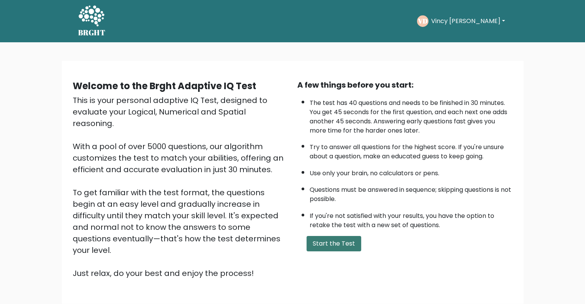
click at [342, 242] on button "Start the Test" at bounding box center [334, 243] width 55 height 15
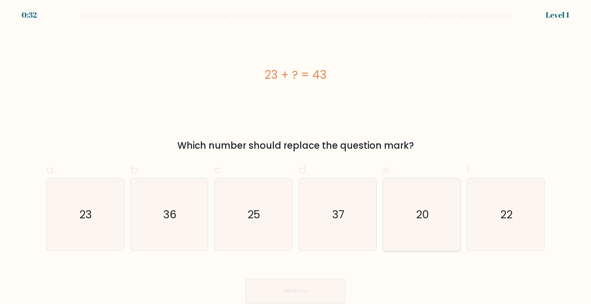
click at [445, 218] on icon "20" at bounding box center [421, 214] width 72 height 72
click at [296, 157] on input "e. 20" at bounding box center [295, 154] width 0 height 5
radio input "true"
click at [312, 297] on button "Next" at bounding box center [295, 291] width 100 height 25
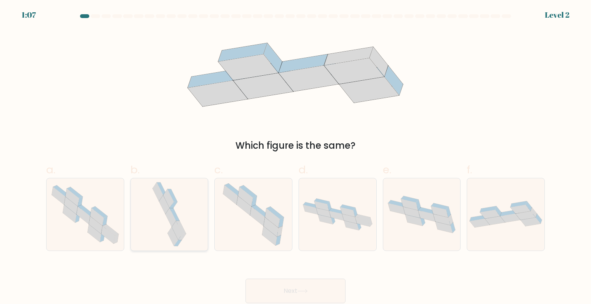
click at [170, 216] on icon at bounding box center [170, 217] width 11 height 19
click at [295, 157] on input "b." at bounding box center [295, 154] width 0 height 5
radio input "true"
click at [260, 287] on button "Next" at bounding box center [295, 291] width 100 height 25
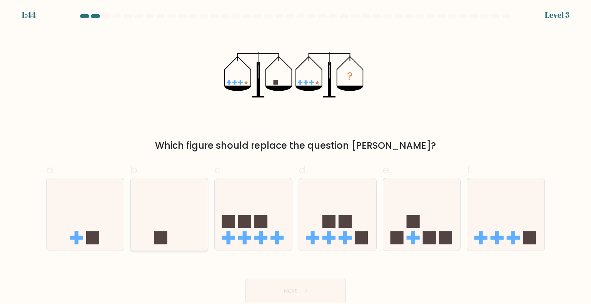
click at [142, 197] on icon at bounding box center [169, 215] width 77 height 64
click at [295, 157] on input "b." at bounding box center [295, 154] width 0 height 5
radio input "true"
click at [323, 290] on button "Next" at bounding box center [295, 291] width 100 height 25
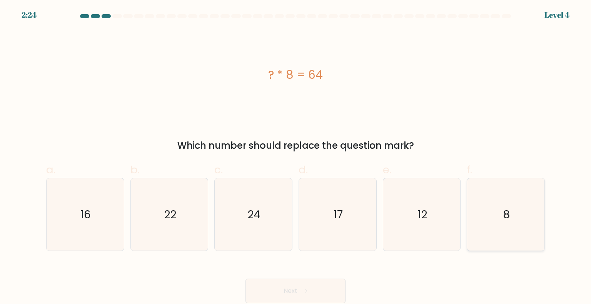
click at [511, 230] on icon "8" at bounding box center [505, 214] width 72 height 72
click at [296, 157] on input "f. 8" at bounding box center [295, 154] width 0 height 5
radio input "true"
click at [307, 294] on button "Next" at bounding box center [295, 291] width 100 height 25
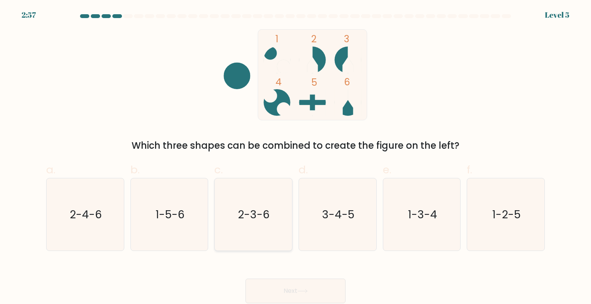
click at [245, 214] on text "2-3-6" at bounding box center [254, 214] width 32 height 15
click at [295, 157] on input "c. 2-3-6" at bounding box center [295, 154] width 0 height 5
radio input "true"
click at [280, 297] on button "Next" at bounding box center [295, 291] width 100 height 25
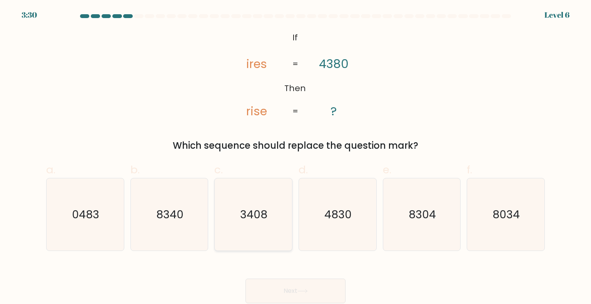
click at [254, 214] on text "3408" at bounding box center [253, 214] width 27 height 15
click at [295, 157] on input "c. 3408" at bounding box center [295, 154] width 0 height 5
radio input "true"
click at [282, 292] on button "Next" at bounding box center [295, 291] width 100 height 25
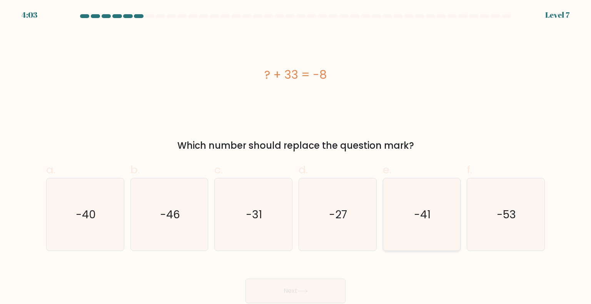
click at [414, 204] on icon "-41" at bounding box center [421, 214] width 72 height 72
click at [296, 157] on input "e. -41" at bounding box center [295, 154] width 0 height 5
radio input "true"
click at [304, 287] on button "Next" at bounding box center [295, 291] width 100 height 25
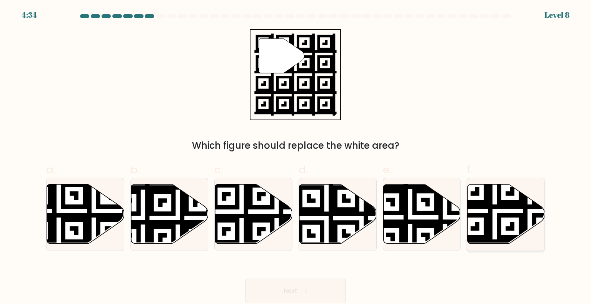
click at [497, 228] on icon at bounding box center [530, 246] width 140 height 140
click at [296, 157] on input "f." at bounding box center [295, 154] width 0 height 5
radio input "true"
click at [325, 292] on button "Next" at bounding box center [295, 291] width 100 height 25
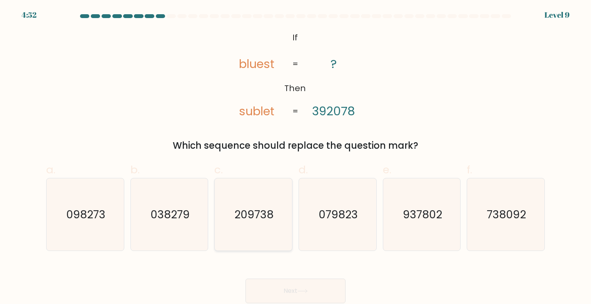
click at [268, 218] on text "209738" at bounding box center [254, 214] width 39 height 15
click at [295, 157] on input "c. 209738" at bounding box center [295, 154] width 0 height 5
radio input "true"
click at [298, 284] on button "Next" at bounding box center [295, 291] width 100 height 25
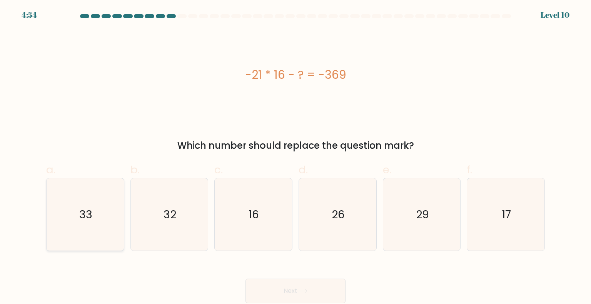
click at [75, 219] on icon "33" at bounding box center [85, 214] width 72 height 72
click at [295, 157] on input "a. 33" at bounding box center [295, 154] width 0 height 5
radio input "true"
click at [323, 299] on button "Next" at bounding box center [295, 291] width 100 height 25
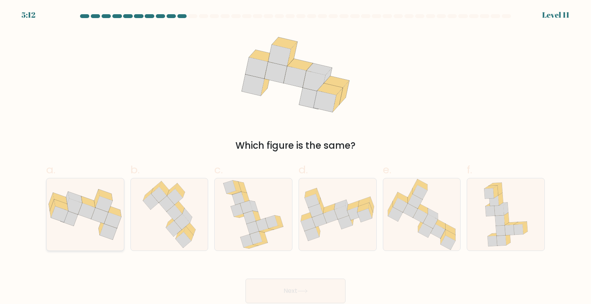
click at [112, 215] on icon at bounding box center [112, 220] width 17 height 16
click at [295, 157] on input "a." at bounding box center [295, 154] width 0 height 5
radio input "true"
click at [282, 289] on button "Next" at bounding box center [295, 291] width 100 height 25
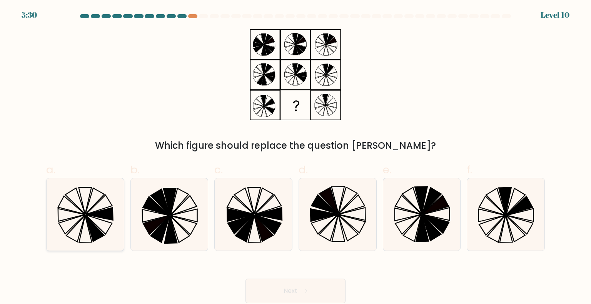
click at [100, 234] on icon at bounding box center [94, 228] width 19 height 27
click at [295, 157] on input "a." at bounding box center [295, 154] width 0 height 5
radio input "true"
click at [469, 225] on icon at bounding box center [505, 214] width 72 height 72
click at [296, 157] on input "f." at bounding box center [295, 154] width 0 height 5
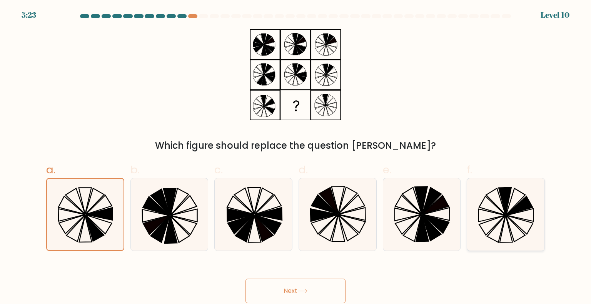
radio input "true"
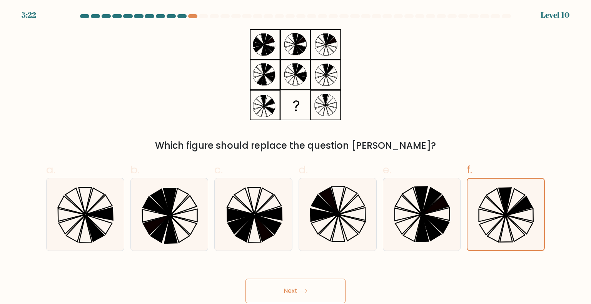
click at [315, 295] on button "Next" at bounding box center [295, 291] width 100 height 25
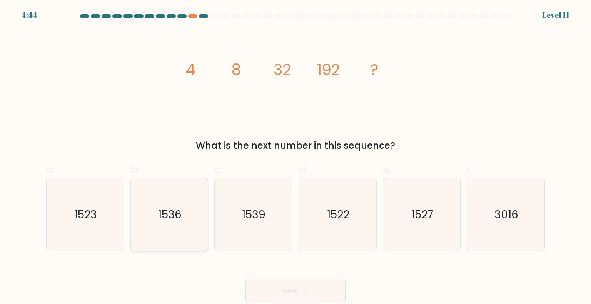
click at [182, 221] on icon "1536" at bounding box center [169, 214] width 72 height 72
click at [295, 157] on input "b. 1536" at bounding box center [295, 154] width 0 height 5
radio input "true"
click at [313, 296] on button "Next" at bounding box center [295, 291] width 100 height 25
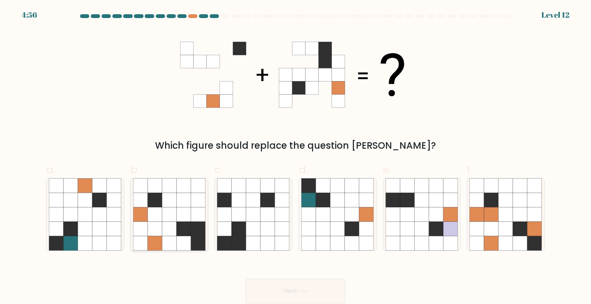
click at [176, 213] on icon at bounding box center [169, 214] width 15 height 15
click at [295, 157] on input "b." at bounding box center [295, 154] width 0 height 5
radio input "true"
click at [176, 213] on icon at bounding box center [169, 214] width 14 height 14
click at [295, 157] on input "b." at bounding box center [295, 154] width 0 height 5
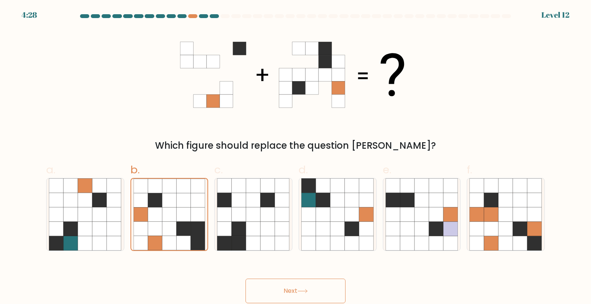
click at [332, 289] on button "Next" at bounding box center [295, 291] width 100 height 25
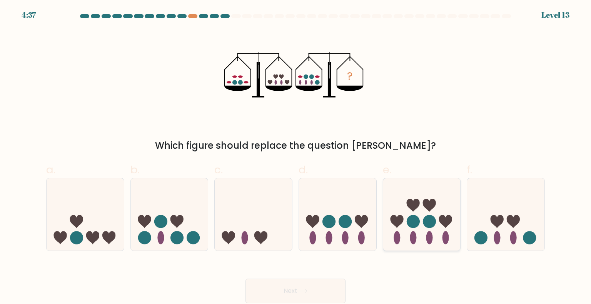
click at [419, 238] on icon at bounding box center [421, 215] width 77 height 64
click at [296, 157] on input "e." at bounding box center [295, 154] width 0 height 5
radio input "true"
click at [296, 288] on button "Next" at bounding box center [295, 291] width 100 height 25
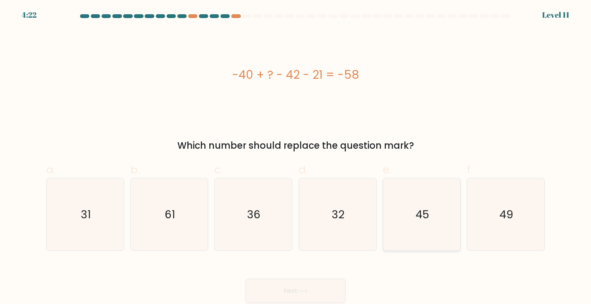
click at [440, 193] on icon "45" at bounding box center [421, 214] width 72 height 72
click at [296, 157] on input "e. 45" at bounding box center [295, 154] width 0 height 5
radio input "true"
click at [274, 298] on button "Next" at bounding box center [295, 291] width 100 height 25
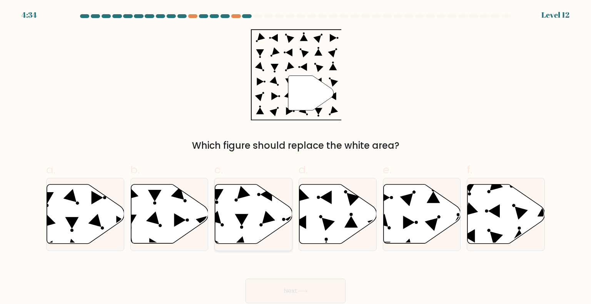
click at [243, 210] on icon at bounding box center [253, 214] width 77 height 59
click at [295, 157] on input "c." at bounding box center [295, 154] width 0 height 5
radio input "true"
click at [310, 297] on button "Next" at bounding box center [295, 291] width 100 height 25
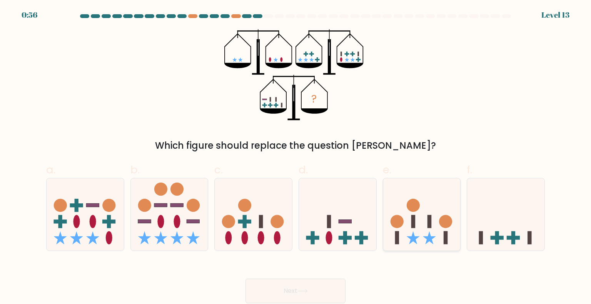
click at [436, 219] on icon at bounding box center [421, 215] width 77 height 64
click at [296, 157] on input "e." at bounding box center [295, 154] width 0 height 5
radio input "true"
click at [276, 290] on button "Next" at bounding box center [295, 291] width 100 height 25
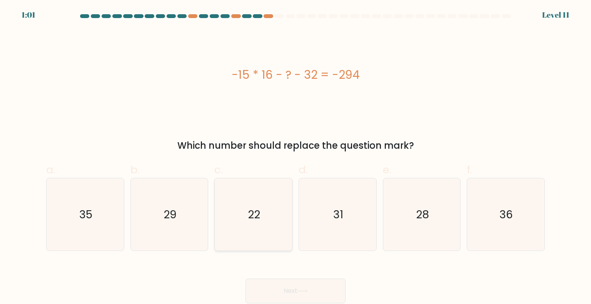
click at [260, 210] on text "22" at bounding box center [254, 214] width 12 height 15
click at [295, 157] on input "c. 22" at bounding box center [295, 154] width 0 height 5
radio input "true"
click at [285, 290] on button "Next" at bounding box center [295, 291] width 100 height 25
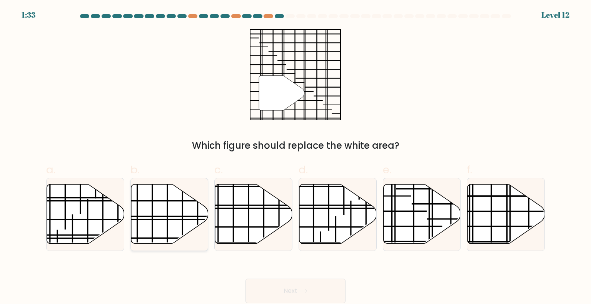
click at [177, 228] on icon at bounding box center [169, 214] width 77 height 59
click at [295, 157] on input "b." at bounding box center [295, 154] width 0 height 5
radio input "true"
click at [497, 198] on icon at bounding box center [505, 214] width 77 height 59
click at [296, 157] on input "f." at bounding box center [295, 154] width 0 height 5
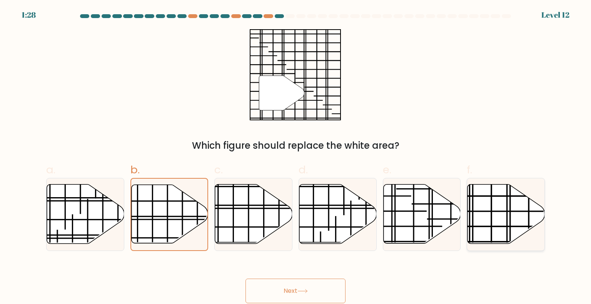
radio input "true"
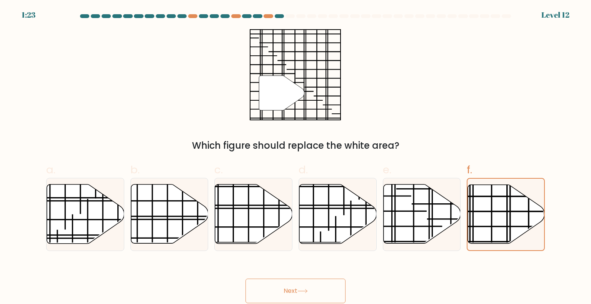
click at [307, 288] on button "Next" at bounding box center [295, 291] width 100 height 25
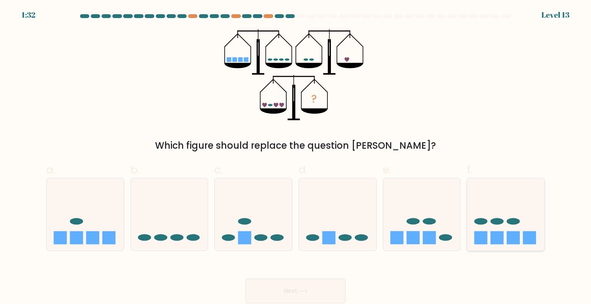
click at [494, 241] on rect at bounding box center [496, 237] width 13 height 13
click at [296, 157] on input "f." at bounding box center [295, 154] width 0 height 5
radio input "true"
click at [295, 286] on button "Next" at bounding box center [295, 291] width 100 height 25
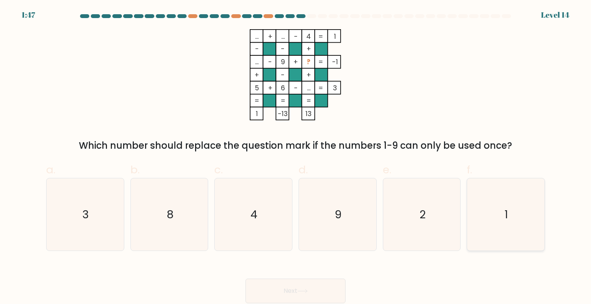
click at [503, 209] on icon "1" at bounding box center [505, 214] width 72 height 72
click at [296, 157] on input "f. 1" at bounding box center [295, 154] width 0 height 5
radio input "true"
click at [311, 293] on button "Next" at bounding box center [295, 291] width 100 height 25
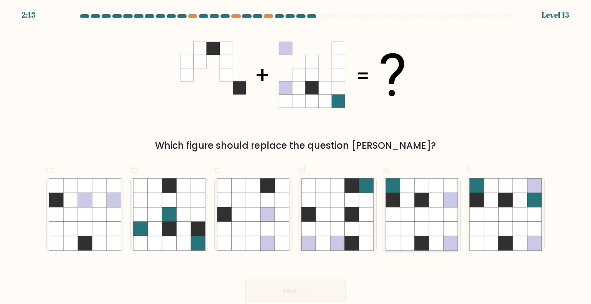
click at [453, 193] on icon at bounding box center [450, 200] width 15 height 15
click at [296, 157] on input "e." at bounding box center [295, 154] width 0 height 5
radio input "true"
click at [308, 289] on icon at bounding box center [302, 291] width 10 height 4
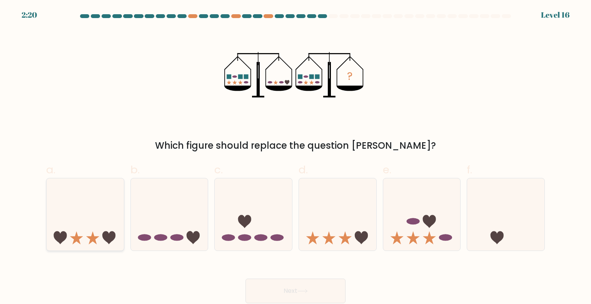
click at [103, 235] on icon at bounding box center [108, 237] width 13 height 13
click at [295, 157] on input "a." at bounding box center [295, 154] width 0 height 5
radio input "true"
click at [300, 287] on button "Next" at bounding box center [295, 291] width 100 height 25
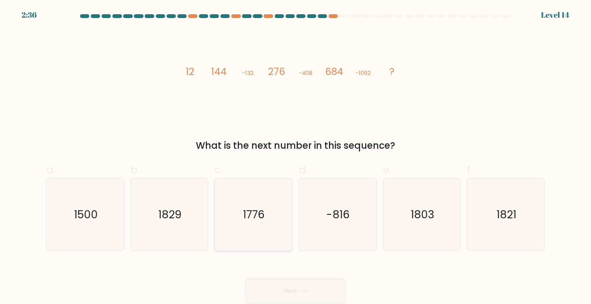
click at [290, 227] on div "1776" at bounding box center [253, 214] width 78 height 73
click at [295, 157] on input "c. [DATE]" at bounding box center [295, 154] width 0 height 5
radio input "true"
click at [298, 292] on button "Next" at bounding box center [295, 291] width 100 height 25
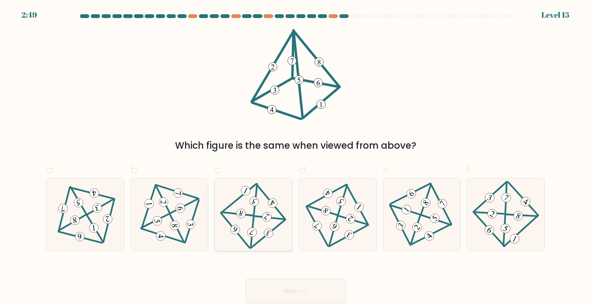
click at [253, 220] on 300 at bounding box center [252, 232] width 3 height 30
click at [295, 157] on input "c." at bounding box center [295, 154] width 0 height 5
radio input "true"
click at [293, 296] on button "Next" at bounding box center [295, 291] width 100 height 25
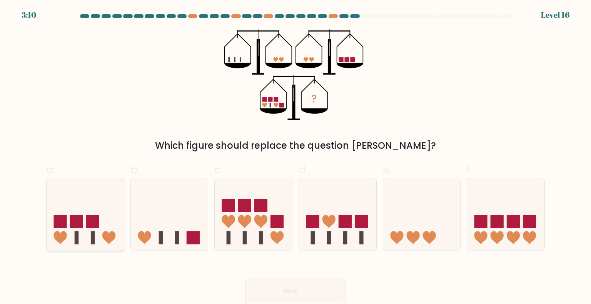
click at [94, 216] on rect at bounding box center [92, 221] width 13 height 13
click at [295, 157] on input "a." at bounding box center [295, 154] width 0 height 5
radio input "true"
click at [90, 221] on rect at bounding box center [92, 221] width 13 height 13
click at [295, 157] on input "a." at bounding box center [295, 154] width 0 height 5
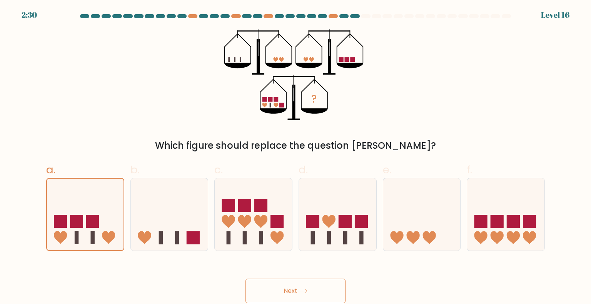
click at [285, 289] on button "Next" at bounding box center [295, 291] width 100 height 25
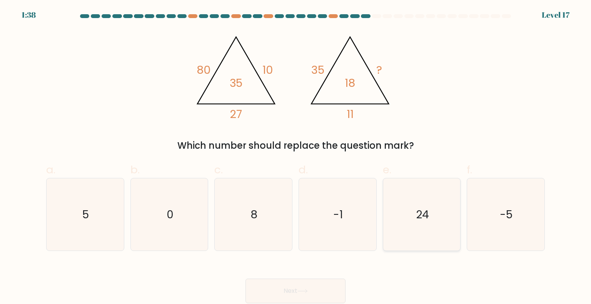
click at [418, 193] on icon "24" at bounding box center [421, 214] width 72 height 72
click at [296, 157] on input "e. 24" at bounding box center [295, 154] width 0 height 5
radio input "true"
click at [289, 295] on button "Next" at bounding box center [295, 291] width 100 height 25
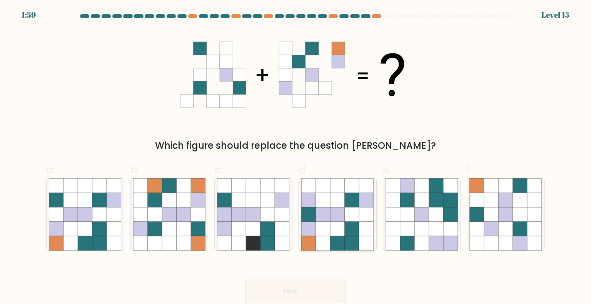
click at [330, 217] on icon at bounding box center [337, 214] width 15 height 15
click at [296, 157] on input "d." at bounding box center [295, 154] width 0 height 5
radio input "true"
click at [357, 233] on icon at bounding box center [352, 229] width 14 height 14
click at [296, 157] on input "d." at bounding box center [295, 154] width 0 height 5
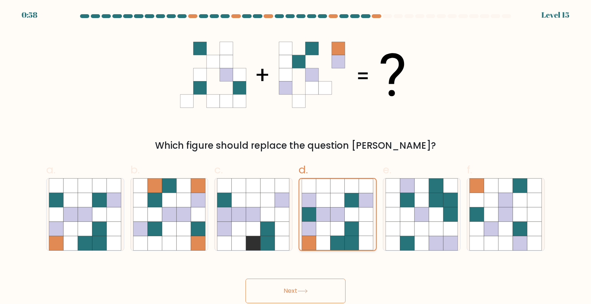
click at [357, 233] on icon at bounding box center [352, 229] width 14 height 14
click at [296, 157] on input "d." at bounding box center [295, 154] width 0 height 5
click at [69, 219] on icon at bounding box center [70, 214] width 15 height 15
click at [295, 157] on input "a." at bounding box center [295, 154] width 0 height 5
radio input "true"
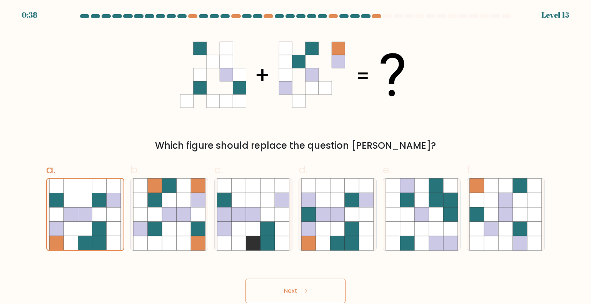
click at [323, 291] on button "Next" at bounding box center [295, 291] width 100 height 25
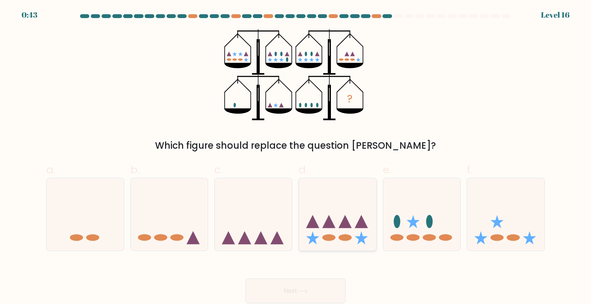
click at [322, 232] on icon at bounding box center [337, 215] width 77 height 64
click at [296, 157] on input "d." at bounding box center [295, 154] width 0 height 5
radio input "true"
click at [300, 290] on icon at bounding box center [302, 291] width 10 height 4
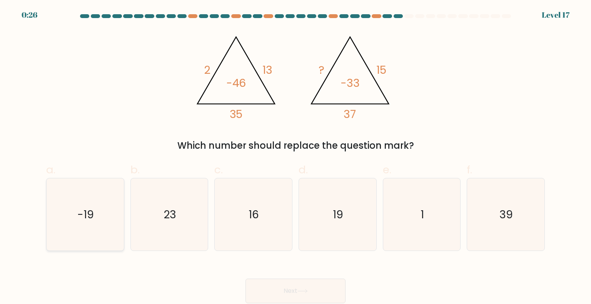
click at [88, 217] on text "-19" at bounding box center [86, 214] width 17 height 15
click at [295, 157] on input "a. -19" at bounding box center [295, 154] width 0 height 5
radio input "true"
click at [333, 293] on button "Next" at bounding box center [295, 291] width 100 height 25
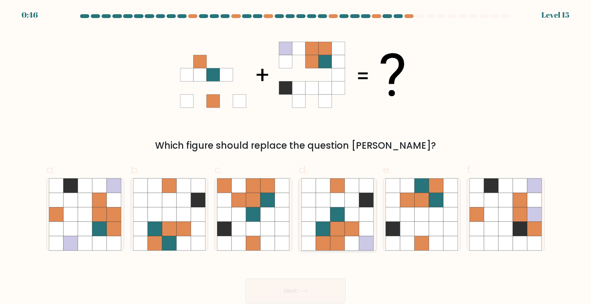
click at [340, 223] on icon at bounding box center [337, 229] width 15 height 15
click at [296, 157] on input "d." at bounding box center [295, 154] width 0 height 5
radio input "true"
click at [282, 295] on button "Next" at bounding box center [295, 291] width 100 height 25
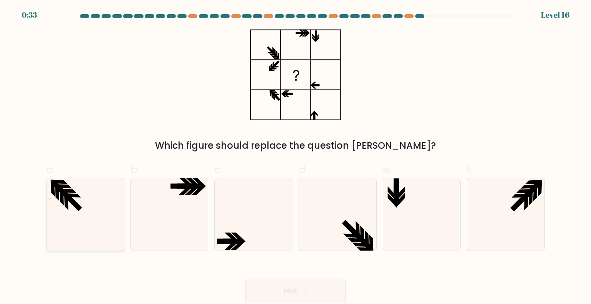
click at [58, 214] on icon at bounding box center [85, 214] width 72 height 72
click at [295, 157] on input "a." at bounding box center [295, 154] width 0 height 5
radio input "true"
click at [273, 283] on button "Next" at bounding box center [295, 291] width 100 height 25
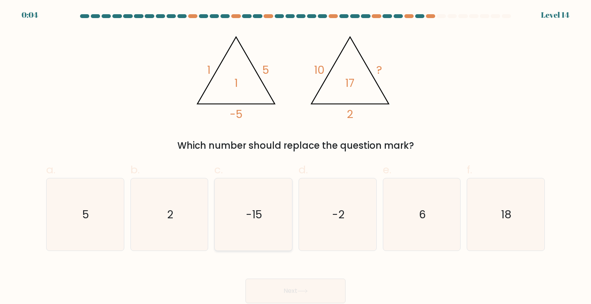
click at [277, 238] on icon "-15" at bounding box center [253, 214] width 72 height 72
click at [295, 157] on input "c. -15" at bounding box center [295, 154] width 0 height 5
radio input "true"
click at [301, 293] on icon at bounding box center [302, 291] width 10 height 4
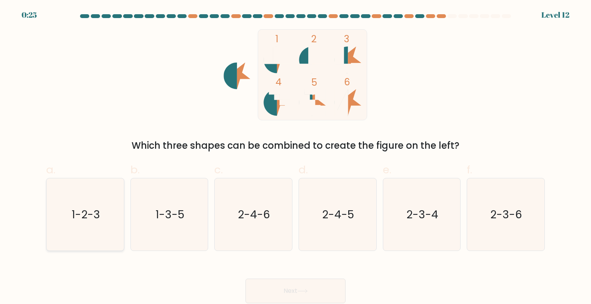
click at [55, 192] on icon "1-2-3" at bounding box center [85, 214] width 72 height 72
click at [295, 157] on input "a. 1-2-3" at bounding box center [295, 154] width 0 height 5
radio input "true"
click at [275, 281] on button "Next" at bounding box center [295, 291] width 100 height 25
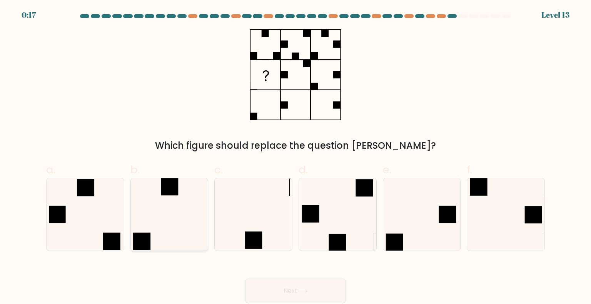
click at [177, 242] on icon at bounding box center [169, 214] width 72 height 72
click at [295, 157] on input "b." at bounding box center [295, 154] width 0 height 5
radio input "true"
click at [283, 295] on button "Next" at bounding box center [295, 291] width 100 height 25
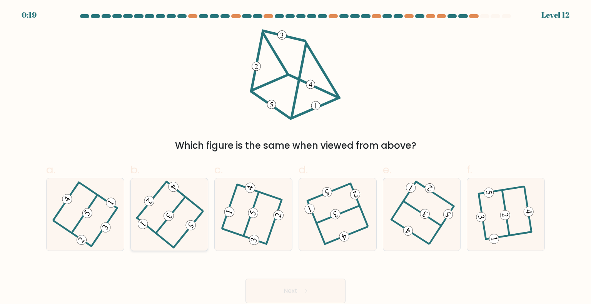
click at [184, 214] on icon at bounding box center [169, 214] width 58 height 58
click at [295, 157] on input "b." at bounding box center [295, 154] width 0 height 5
radio input "true"
click at [314, 228] on icon at bounding box center [337, 214] width 58 height 58
click at [296, 157] on input "d." at bounding box center [295, 154] width 0 height 5
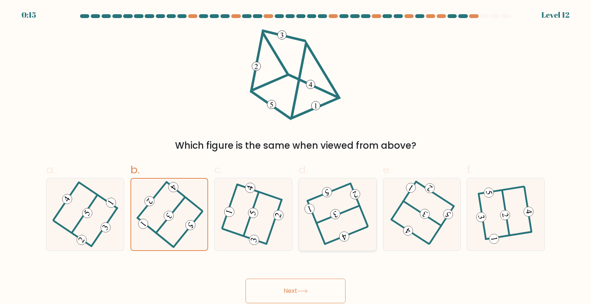
radio input "true"
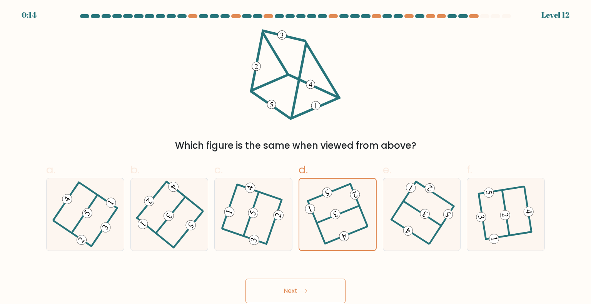
click at [298, 292] on button "Next" at bounding box center [295, 291] width 100 height 25
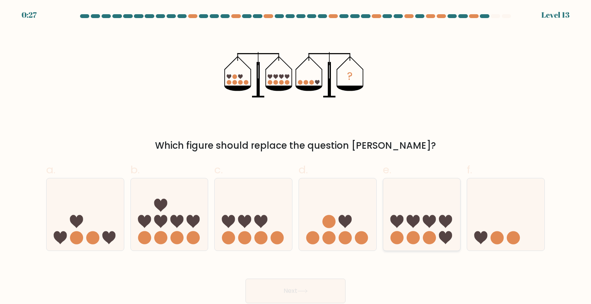
click at [414, 220] on icon at bounding box center [412, 221] width 13 height 13
click at [296, 157] on input "e." at bounding box center [295, 154] width 0 height 5
radio input "true"
click at [334, 232] on icon at bounding box center [337, 215] width 77 height 64
click at [296, 157] on input "d." at bounding box center [295, 154] width 0 height 5
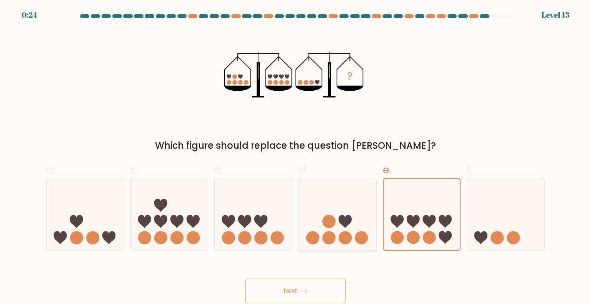
radio input "true"
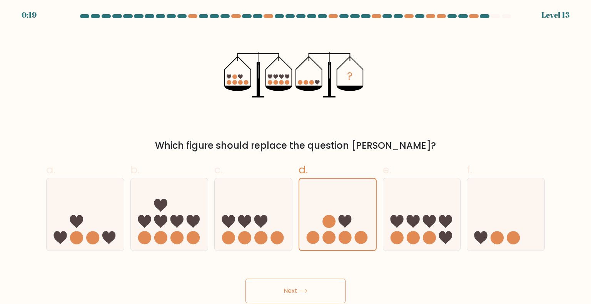
click at [315, 290] on button "Next" at bounding box center [295, 291] width 100 height 25
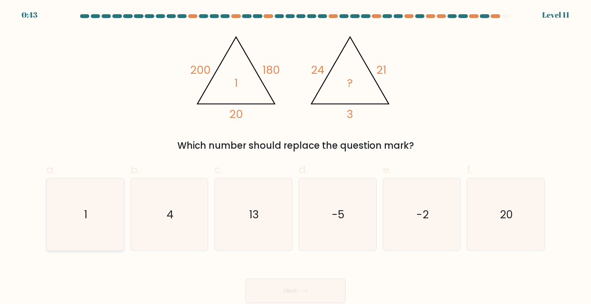
click at [62, 201] on icon "1" at bounding box center [85, 214] width 72 height 72
click at [295, 157] on input "a. 1" at bounding box center [295, 154] width 0 height 5
radio input "true"
click at [307, 303] on button "Next" at bounding box center [295, 291] width 100 height 25
